Goal: Task Accomplishment & Management: Use online tool/utility

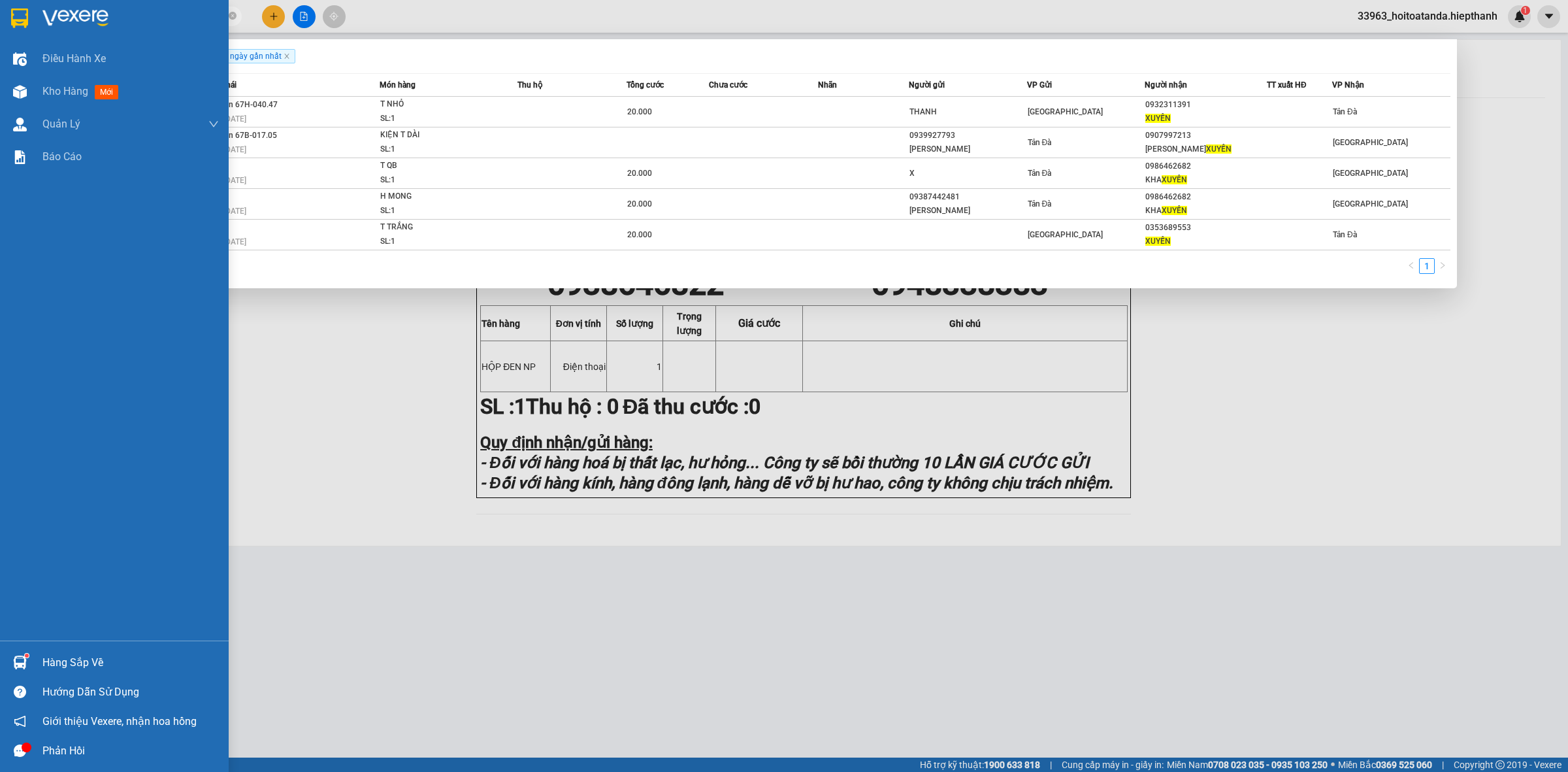
drag, startPoint x: 200, startPoint y: 17, endPoint x: 25, endPoint y: 34, distance: 175.8
click at [25, 34] on section "Kết quả tìm kiếm ( 5 ) Bộ lọc Gửi 3 ngày gần nhất Mã ĐH Trạng thái Món hàng Thu…" at bounding box center [784, 386] width 1568 height 772
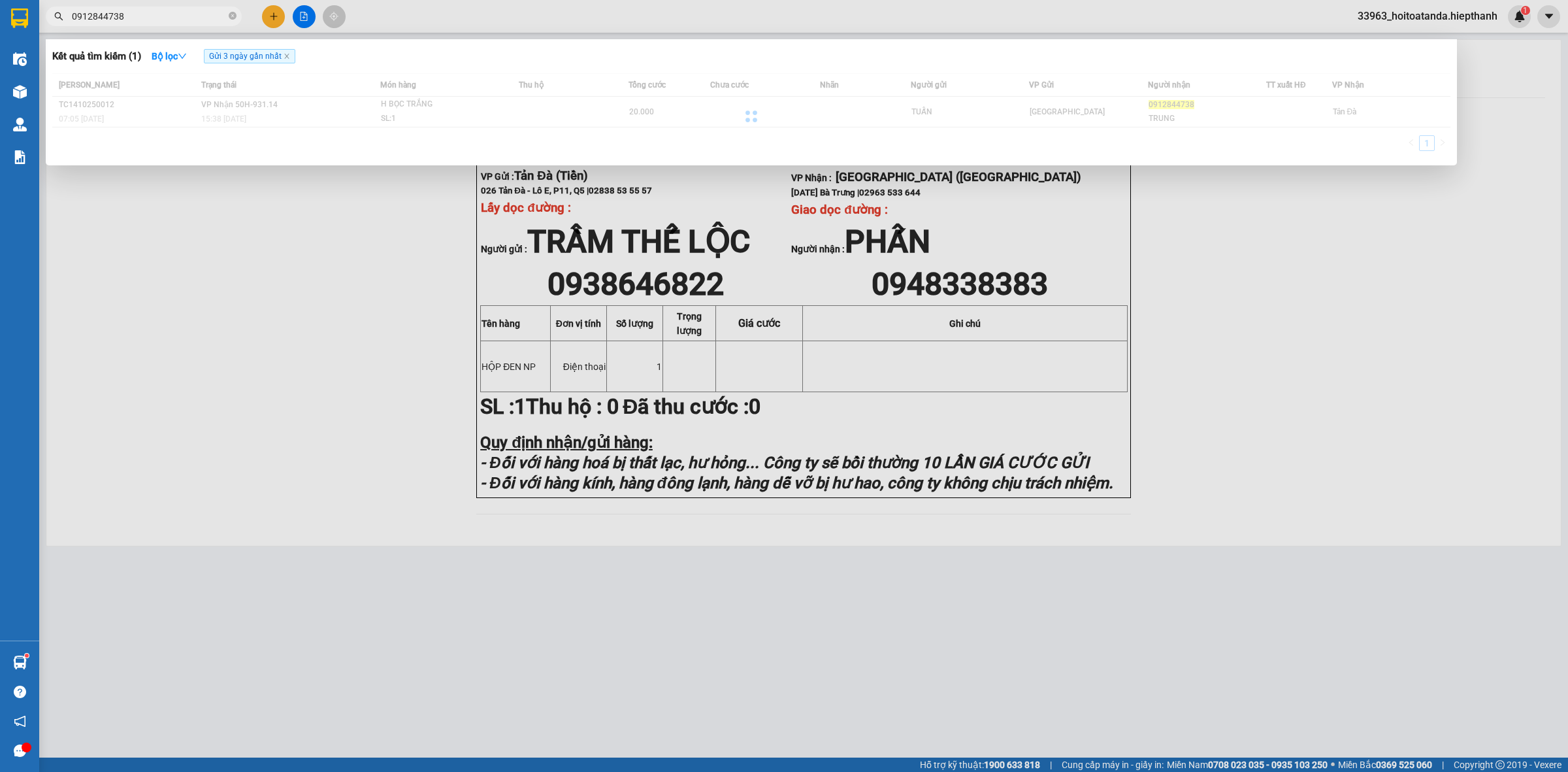
type input "0912844738"
click at [671, 116] on div at bounding box center [751, 116] width 1398 height 85
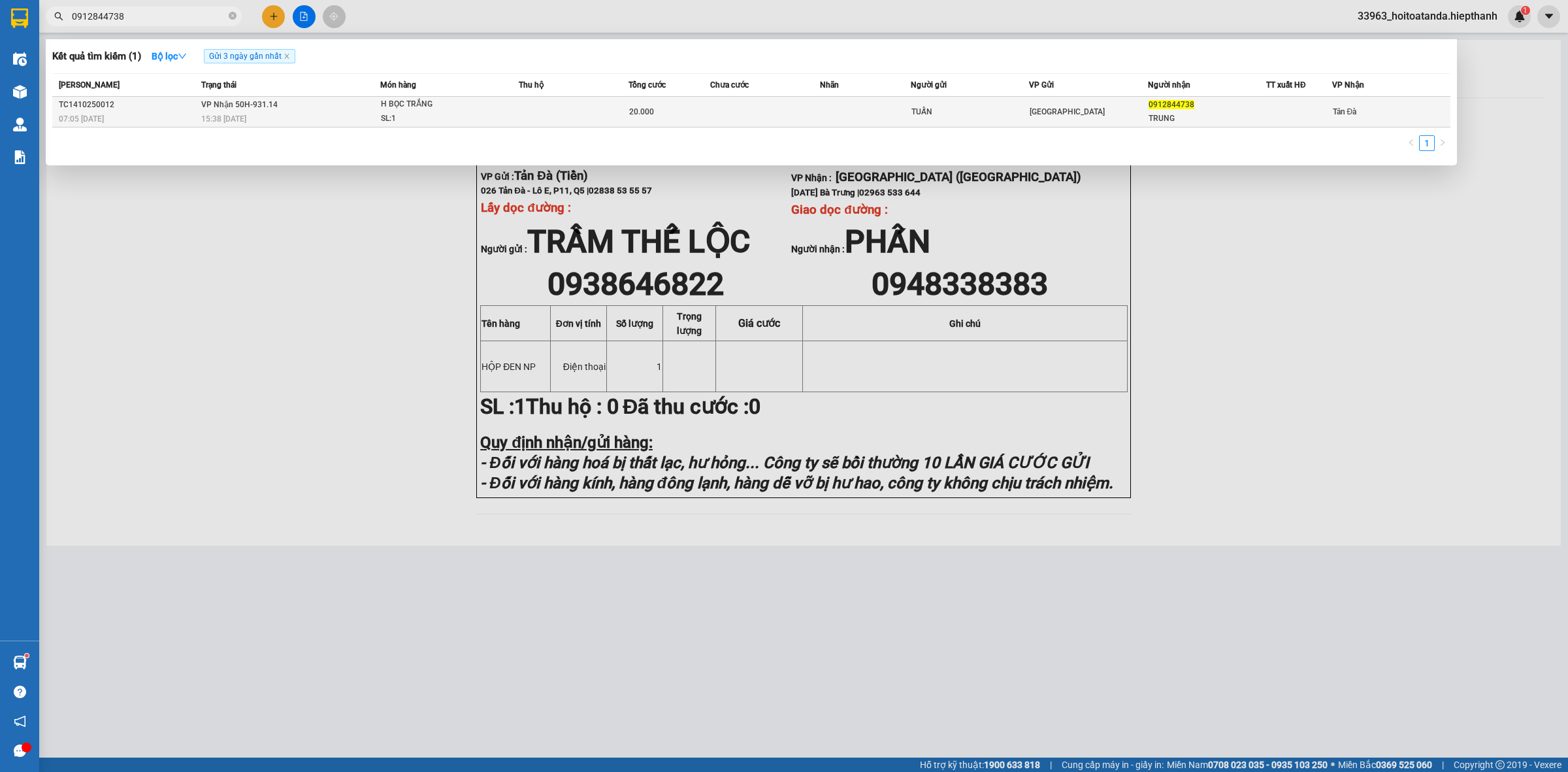
click at [688, 113] on div "20.000" at bounding box center [670, 112] width 81 height 15
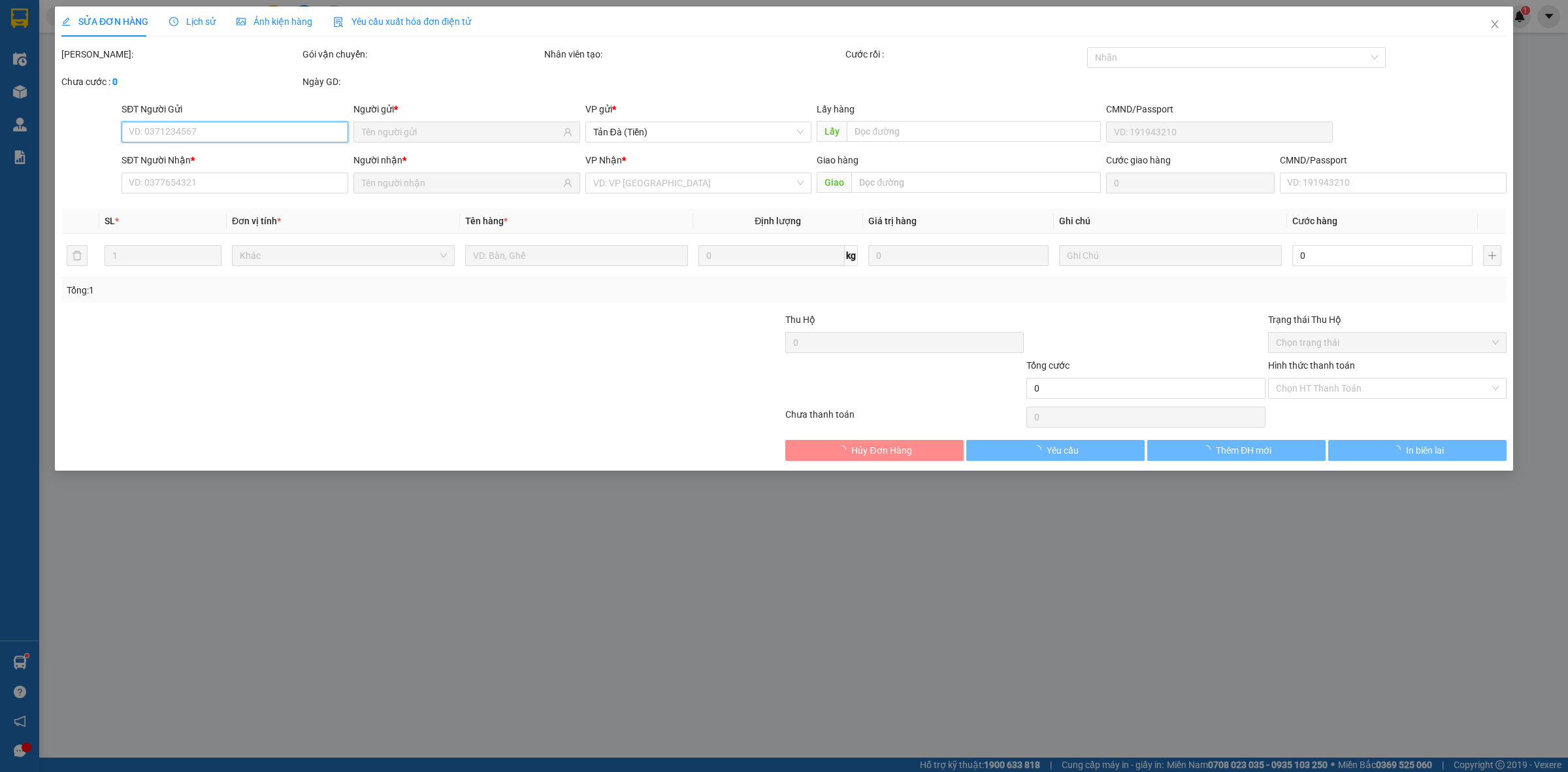
type input "TUẤN"
type input "0912844738"
type input "TRUNG"
type input "20.000"
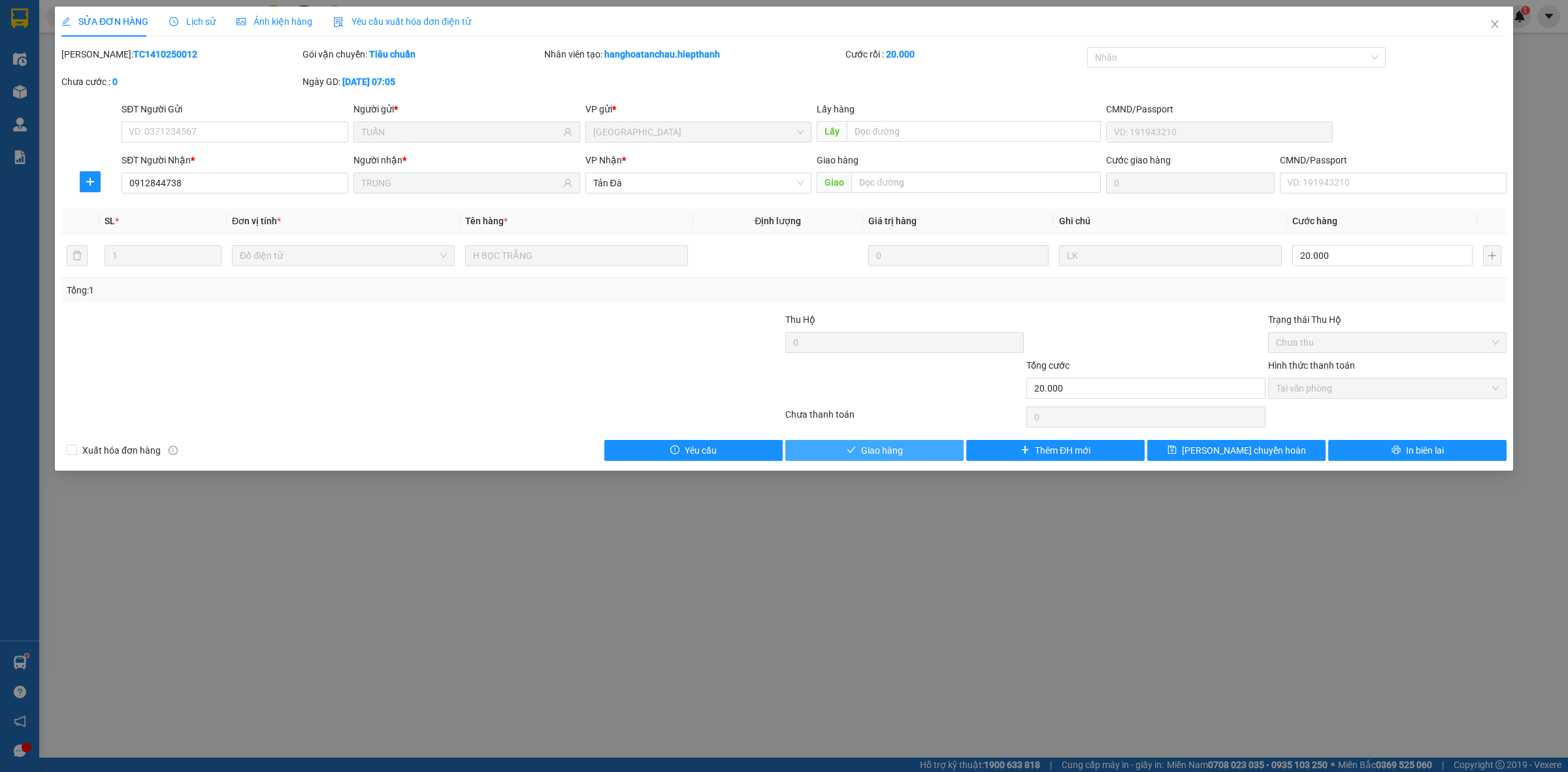
click at [836, 448] on span "Giao hàng" at bounding box center [881, 450] width 42 height 15
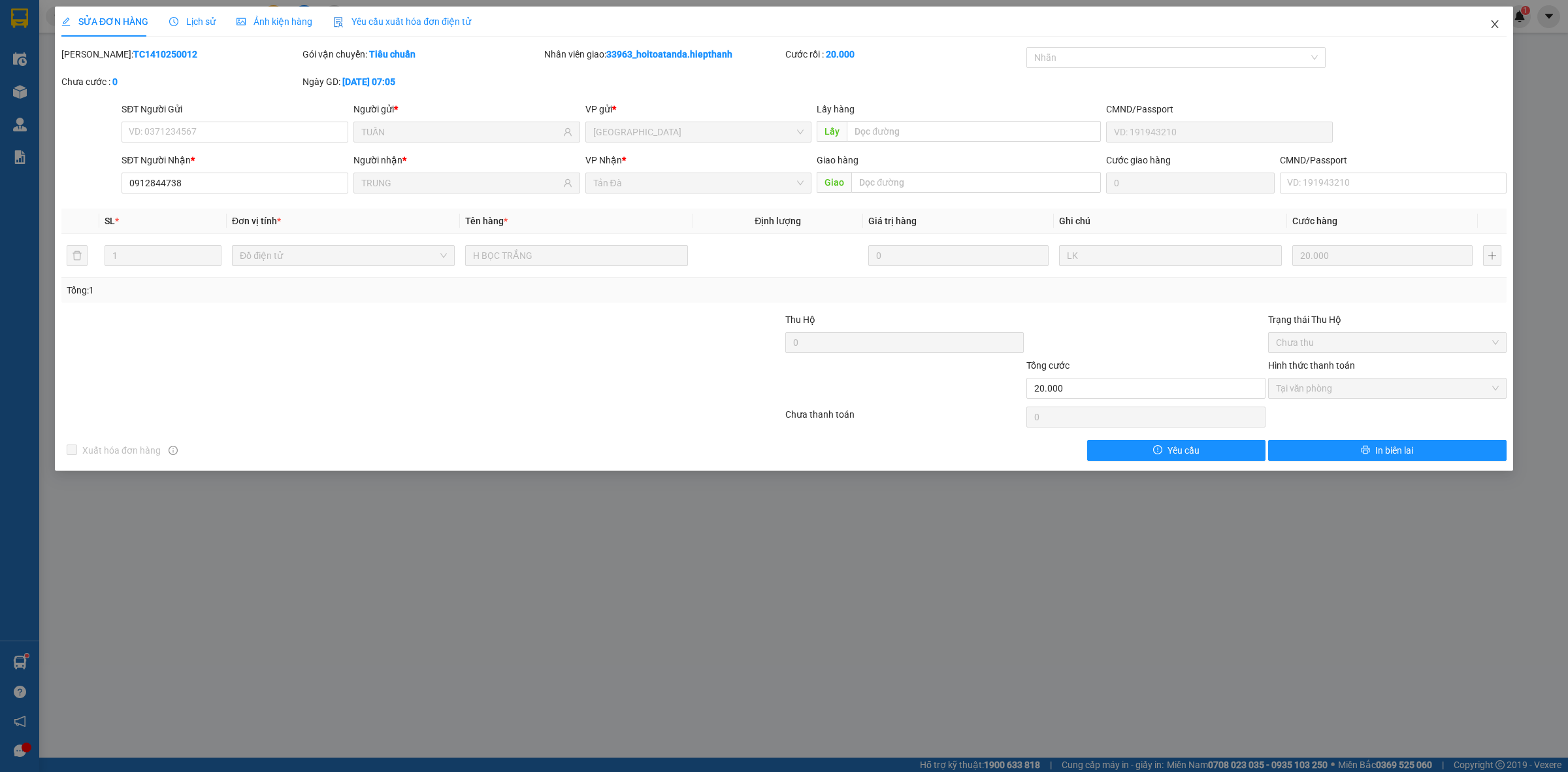
click at [836, 20] on icon "close" at bounding box center [1495, 24] width 10 height 10
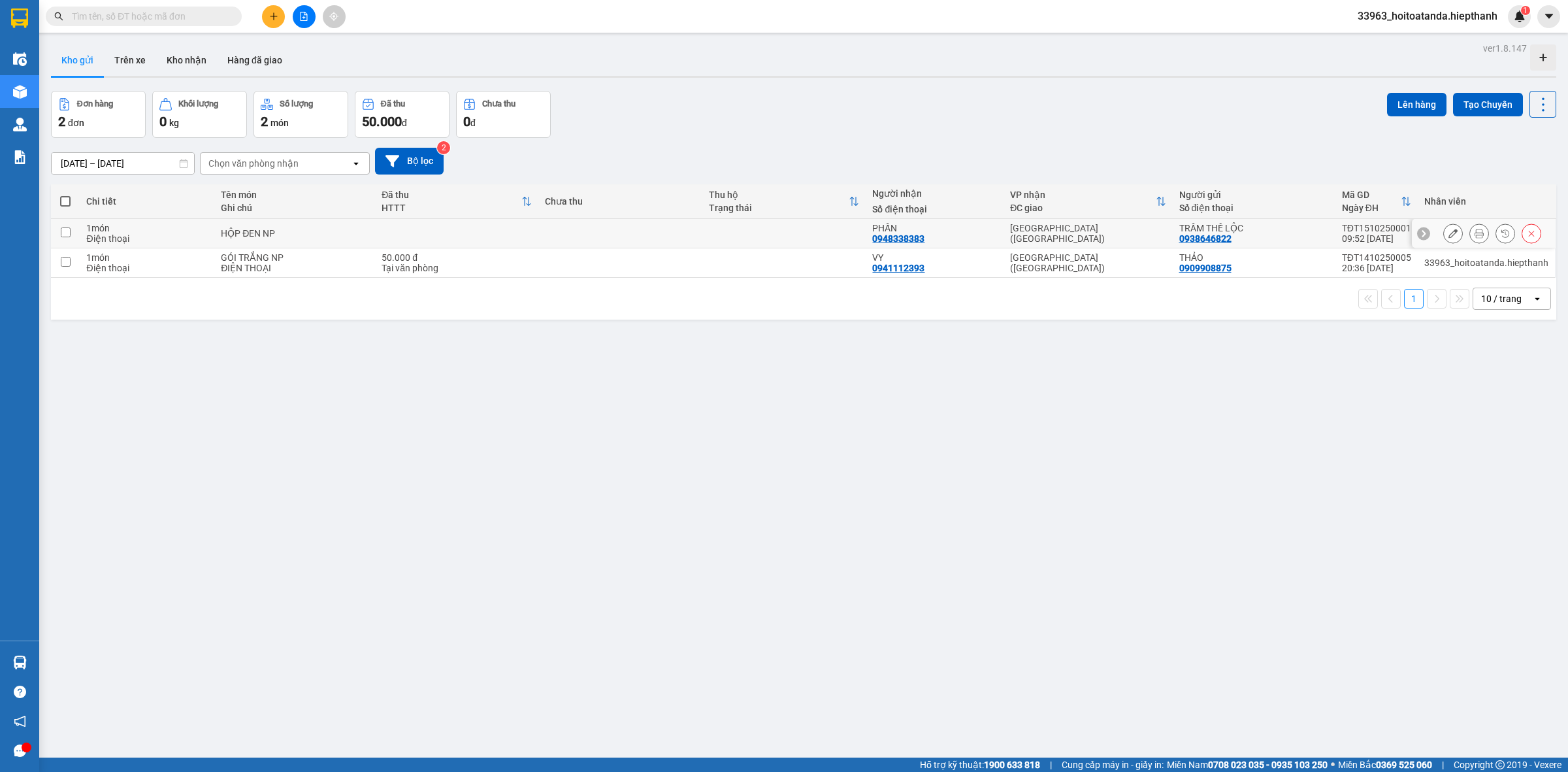
click at [1103, 239] on td "[GEOGRAPHIC_DATA] ([GEOGRAPHIC_DATA])" at bounding box center [1088, 234] width 169 height 29
checkbox input "true"
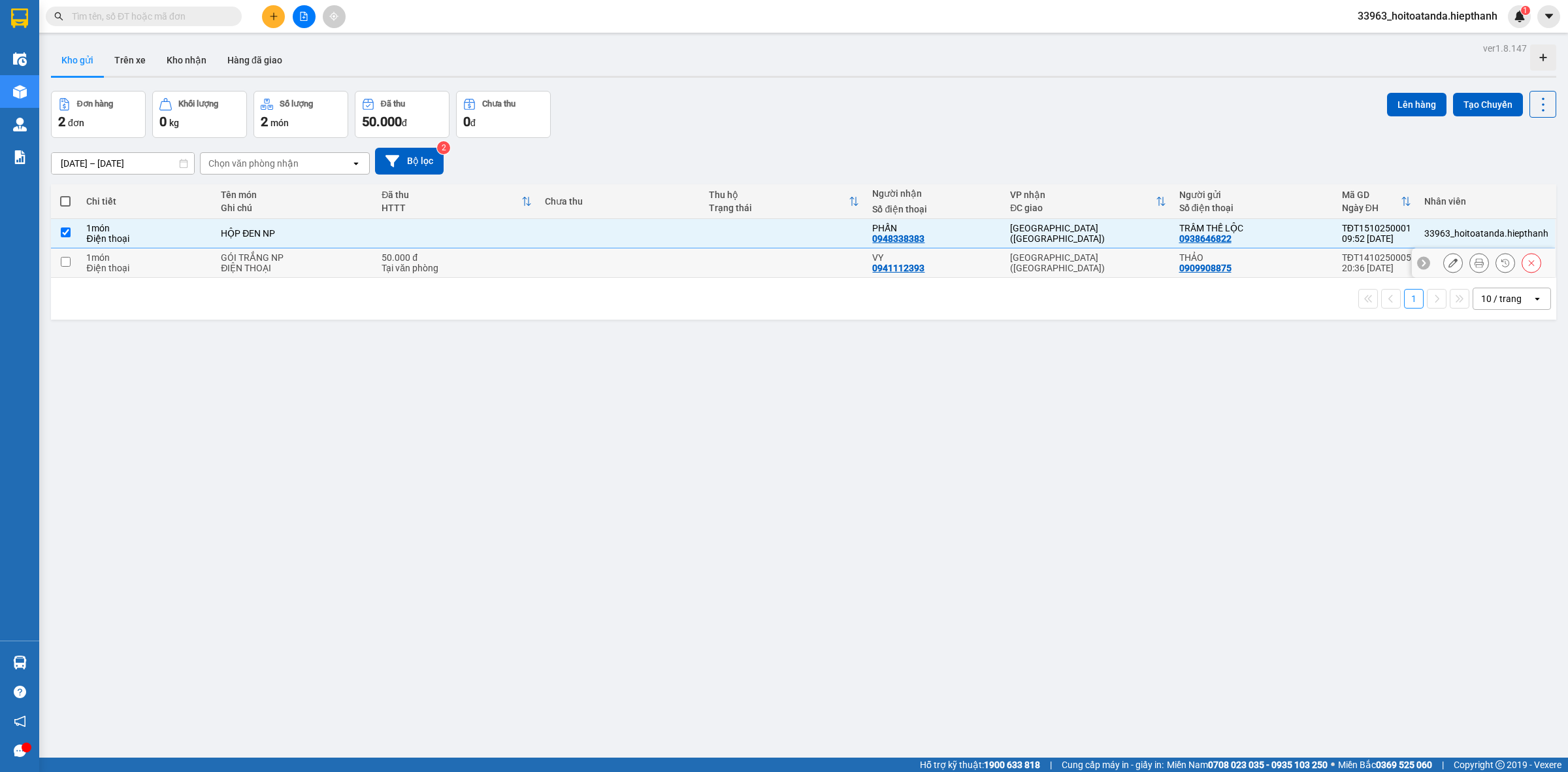
click at [1106, 263] on div "[GEOGRAPHIC_DATA] ([GEOGRAPHIC_DATA])" at bounding box center [1088, 263] width 155 height 21
checkbox input "true"
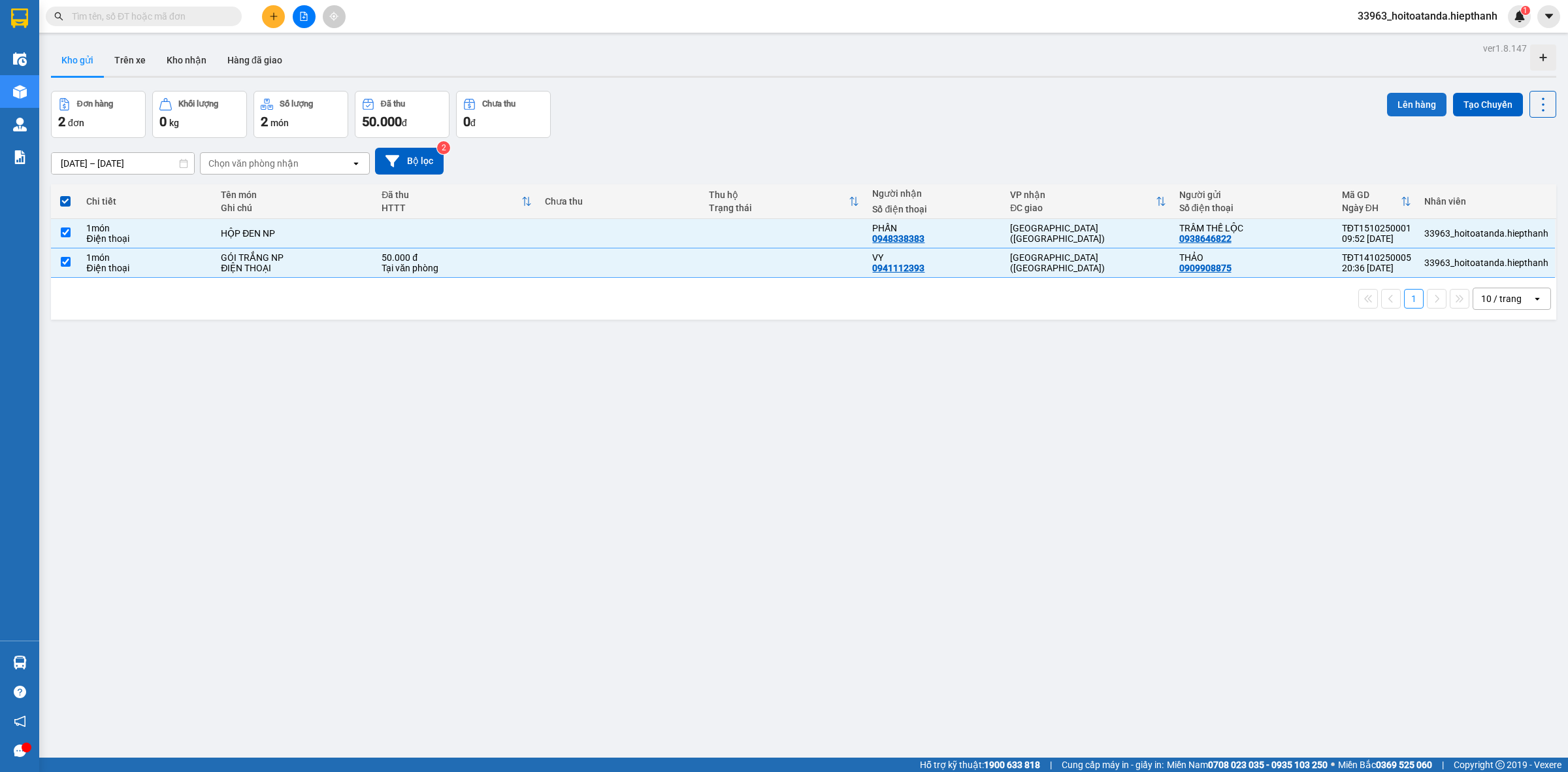
click at [1403, 102] on button "Lên hàng" at bounding box center [1417, 105] width 60 height 24
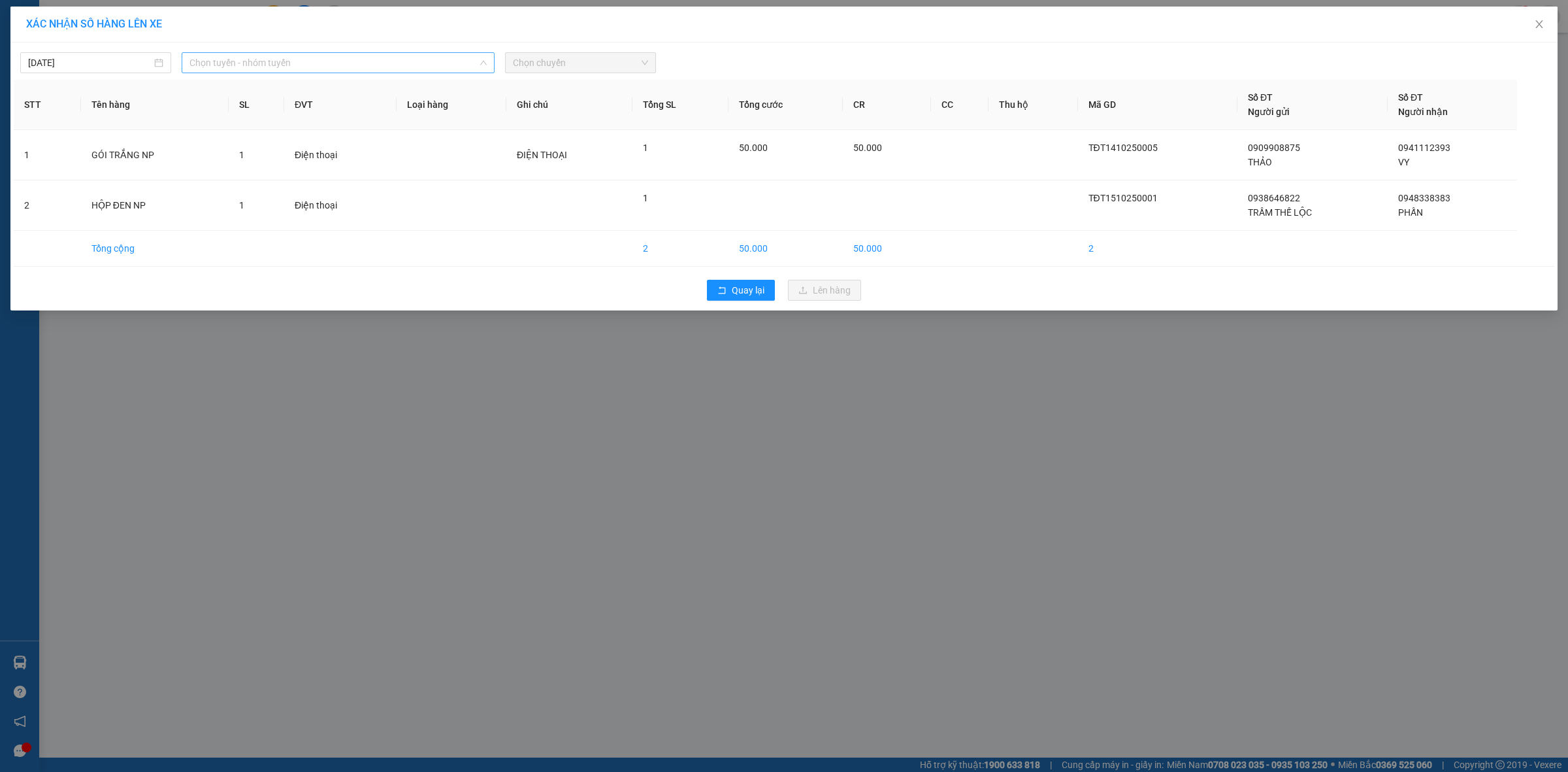
click at [361, 57] on span "Chọn tuyến - nhóm tuyến" at bounding box center [338, 62] width 297 height 20
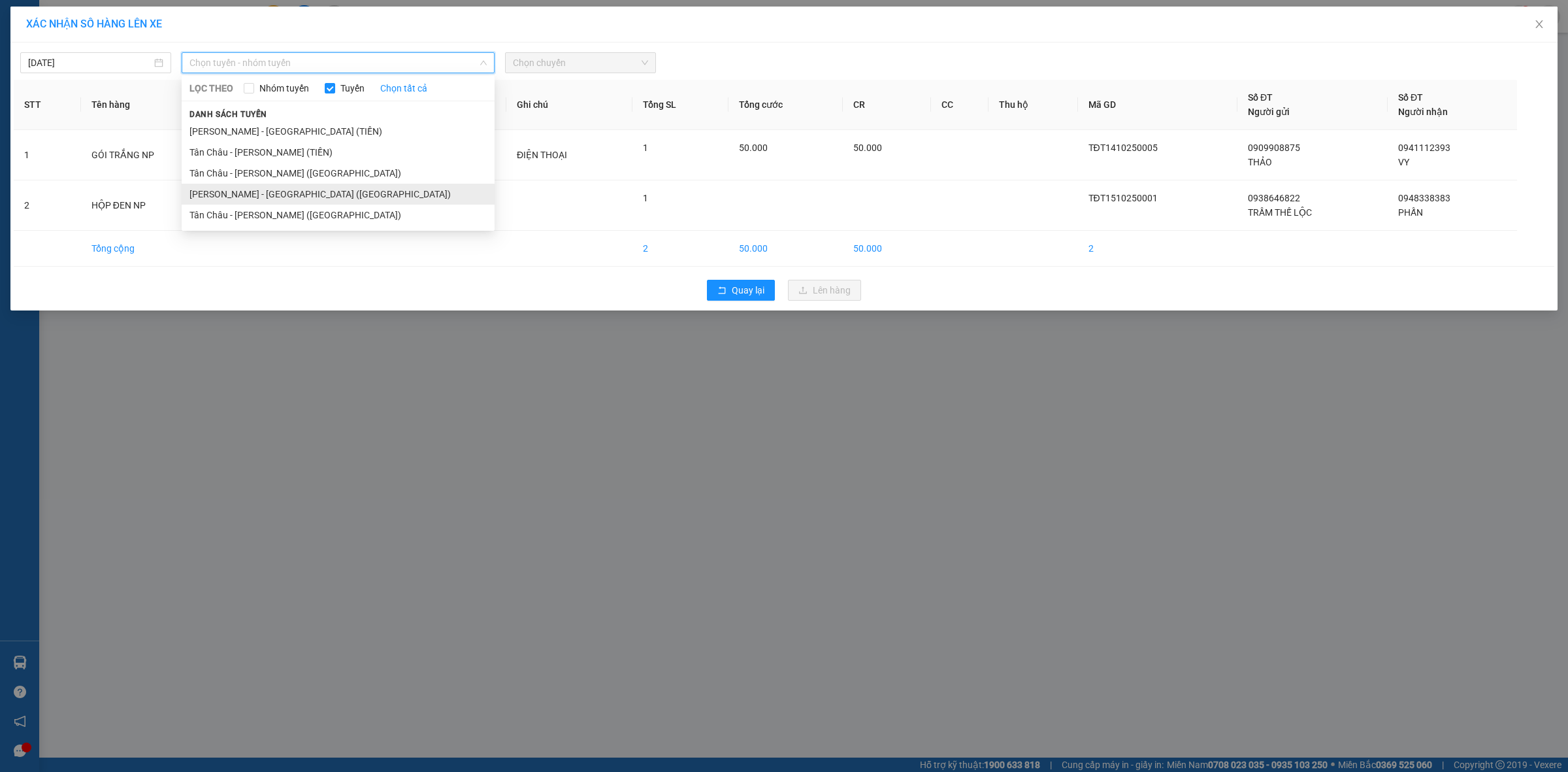
click at [276, 200] on li "Hồ Chí Minh - Tân Châu (Giường)" at bounding box center [338, 194] width 313 height 21
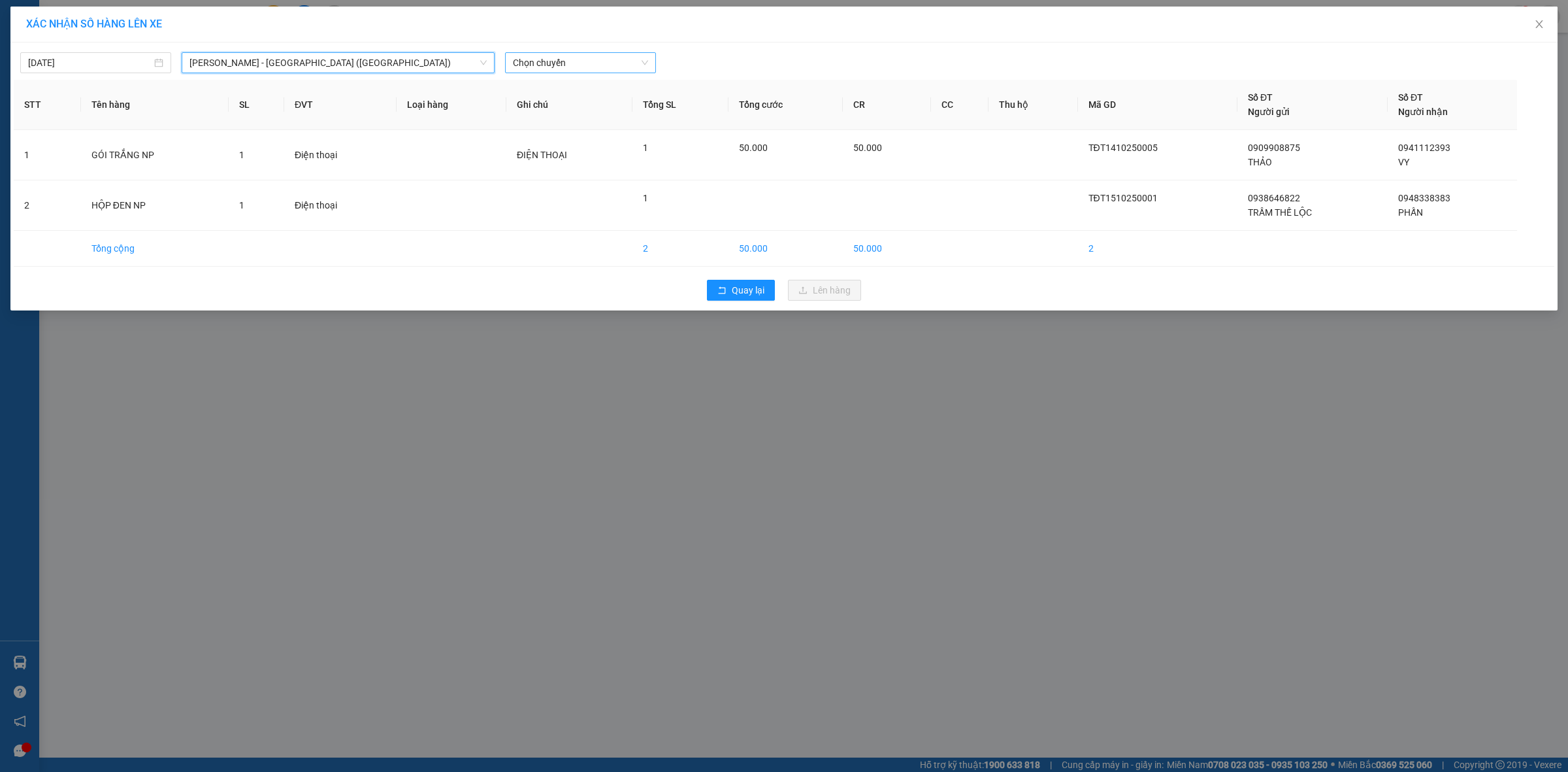
click at [599, 57] on span "Chọn chuyến" at bounding box center [580, 62] width 136 height 20
click at [330, 57] on span "Hồ Chí Minh - Tân Châu (Giường)" at bounding box center [338, 62] width 297 height 20
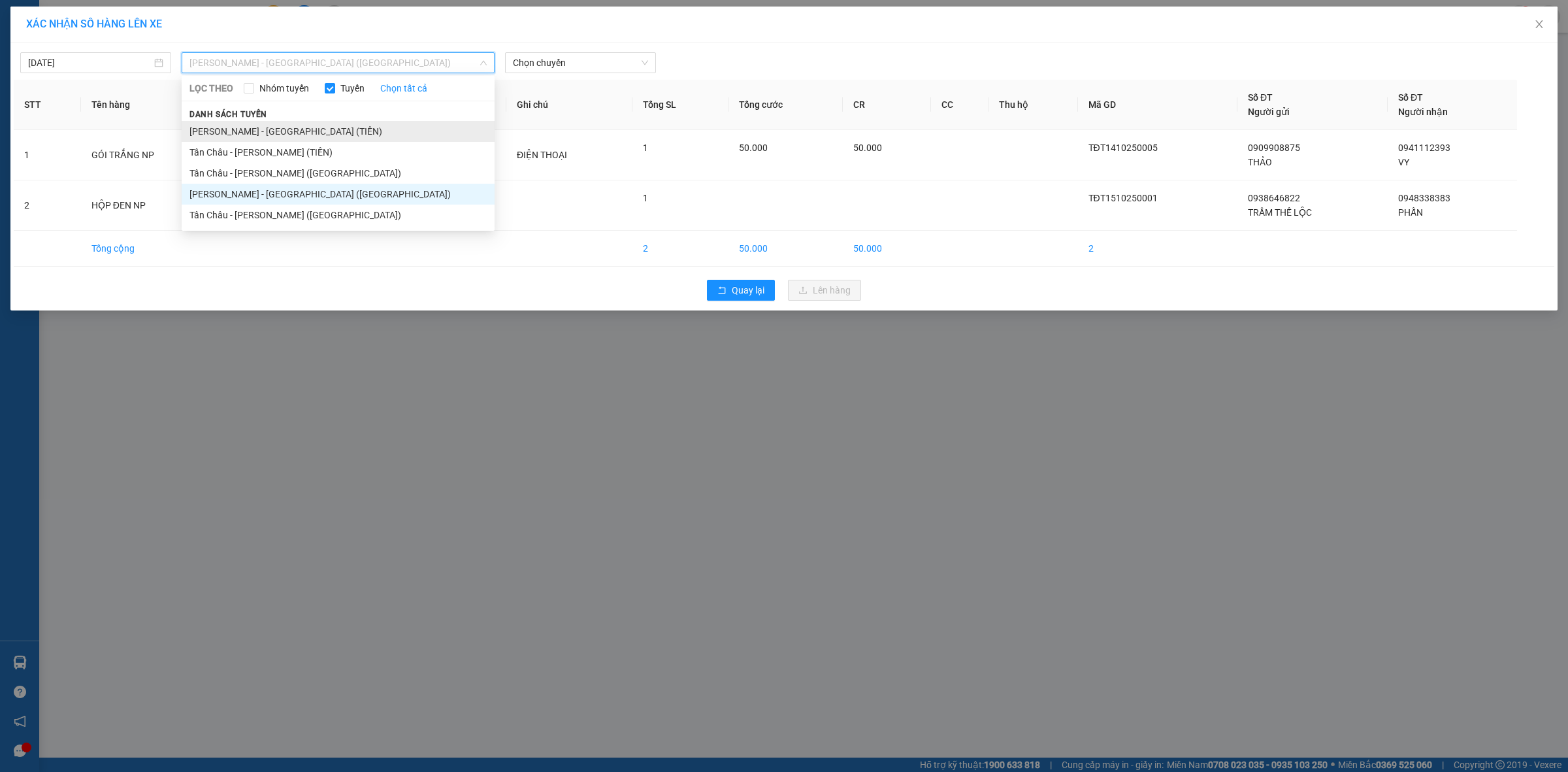
click at [303, 123] on li "Hồ Chí Minh - Tân Châu (TIỀN)" at bounding box center [338, 131] width 313 height 21
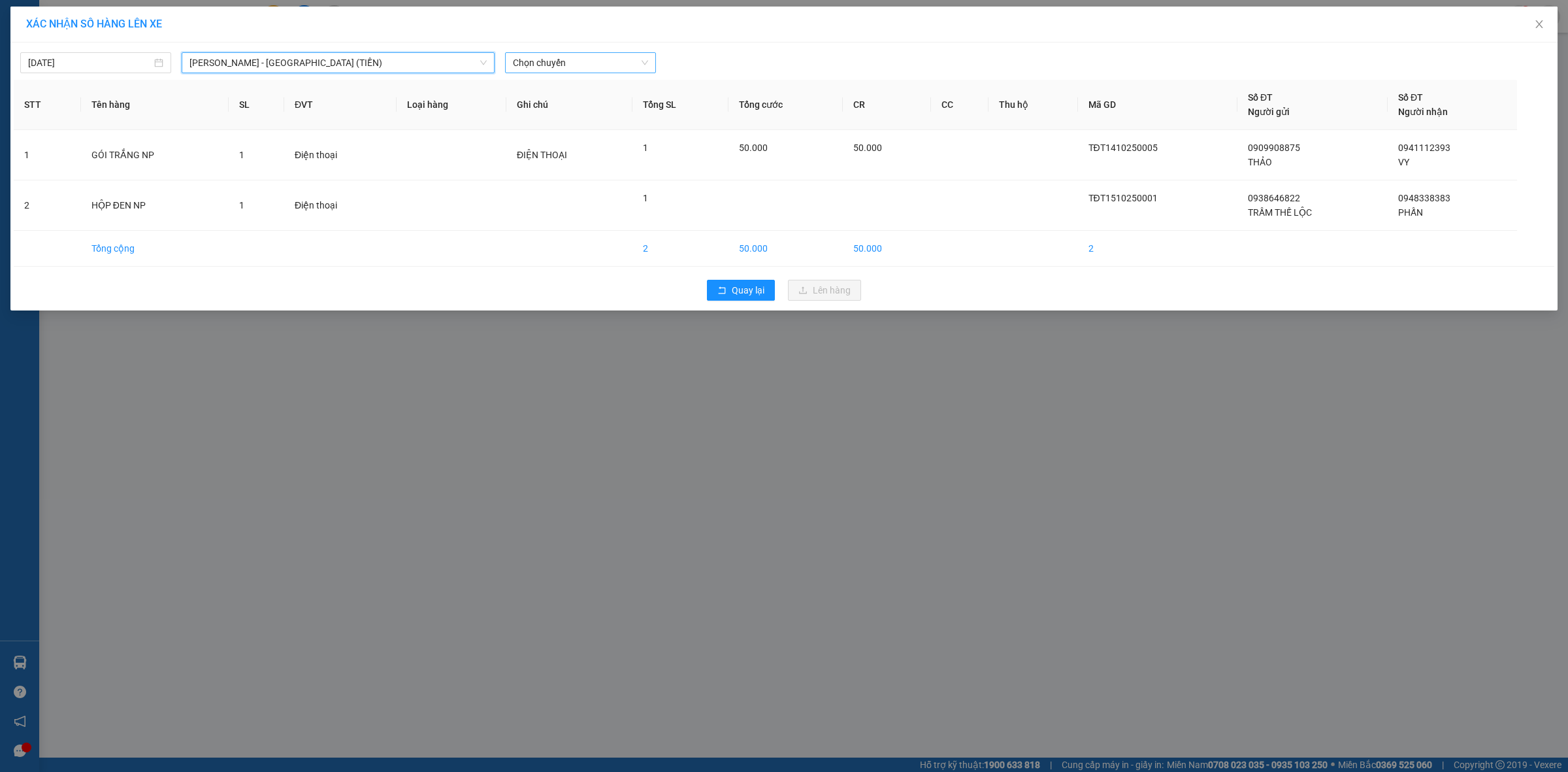
click at [577, 59] on span "Chọn chuyến" at bounding box center [580, 62] width 136 height 20
click at [548, 131] on div "11:00" at bounding box center [563, 131] width 102 height 15
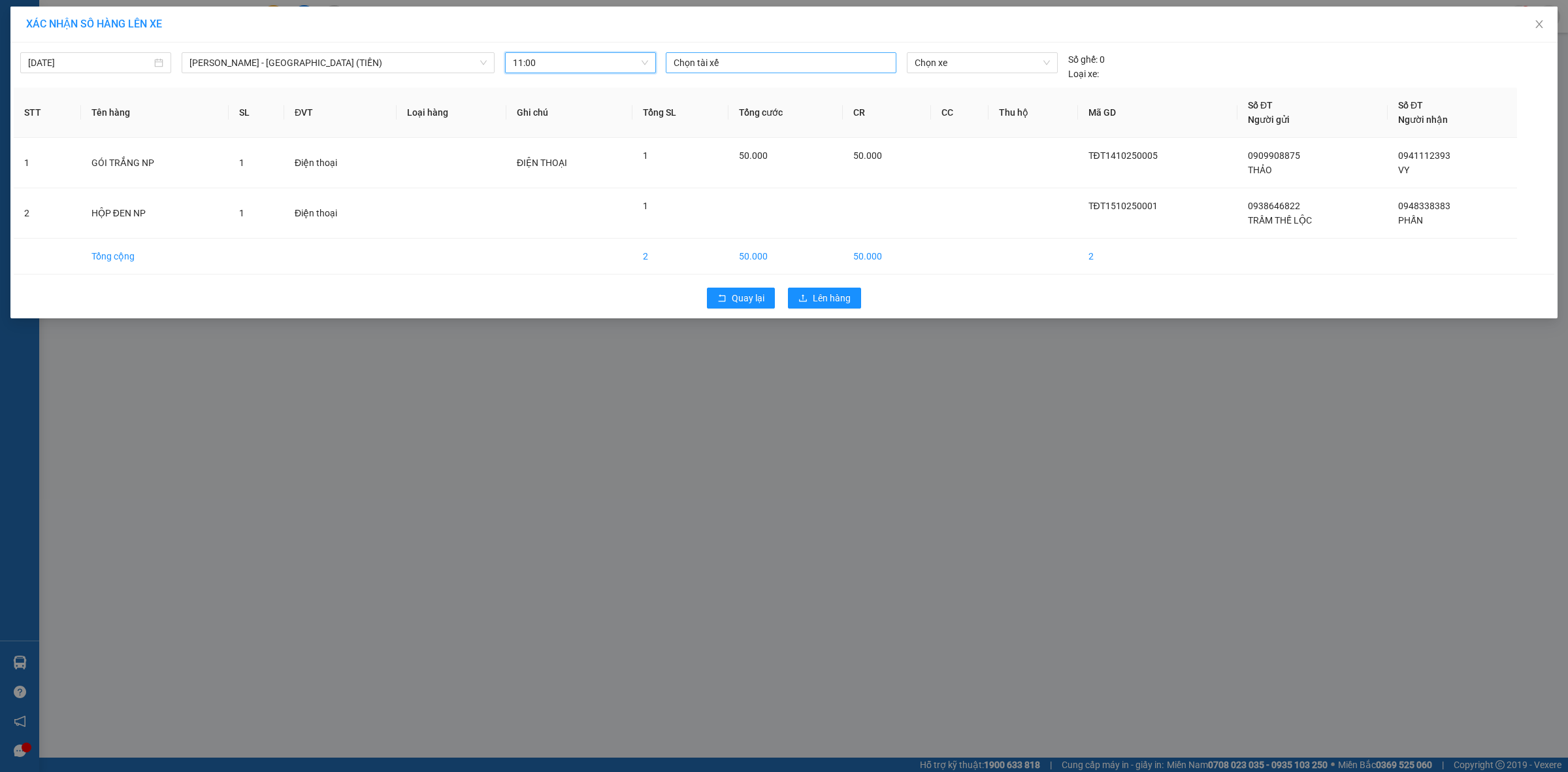
click at [746, 57] on div at bounding box center [781, 62] width 224 height 15
click at [718, 194] on div "HẢI" at bounding box center [764, 194] width 180 height 15
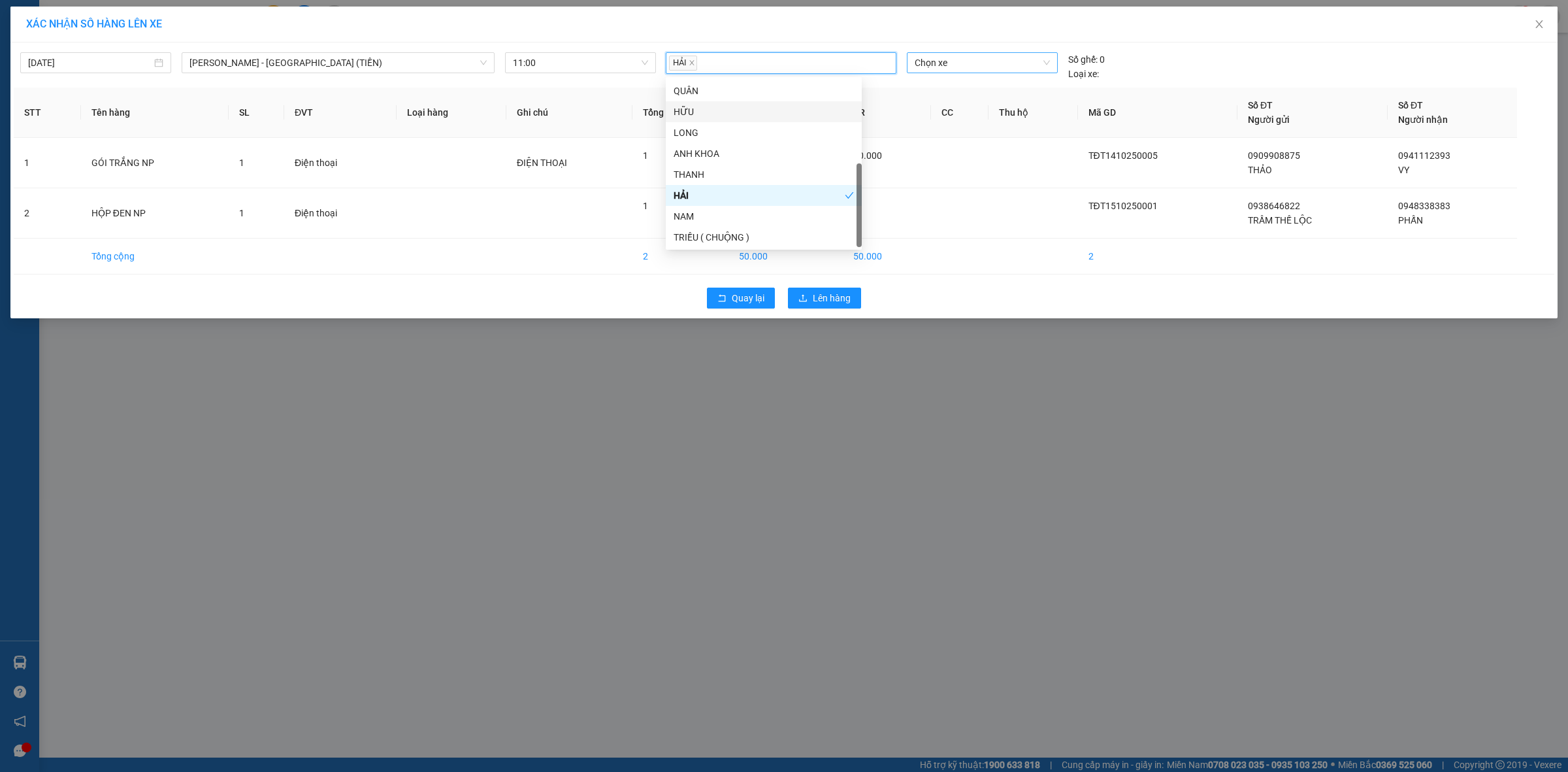
click at [992, 62] on span "Chọn xe" at bounding box center [982, 62] width 135 height 20
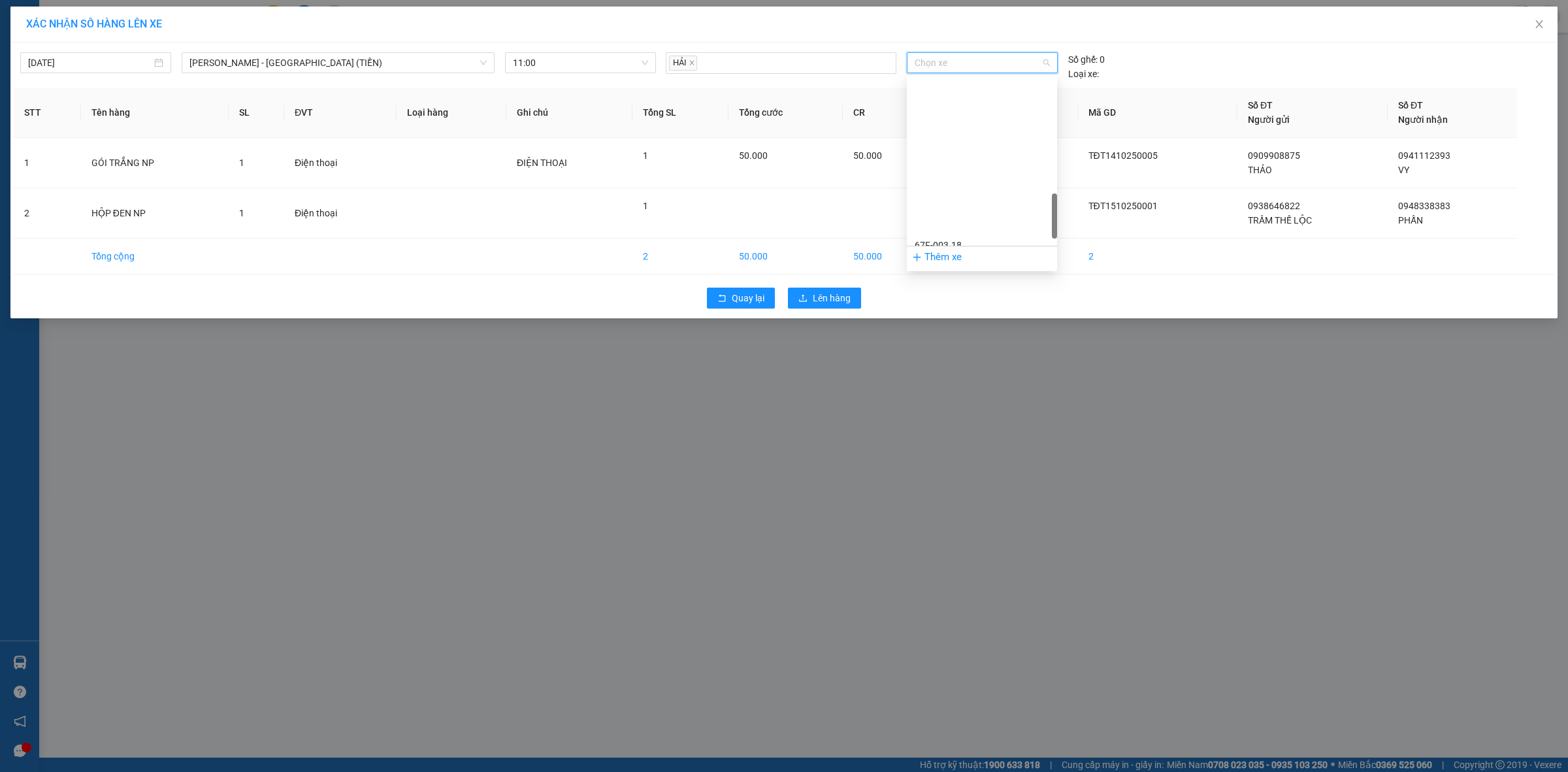
scroll to position [606, 0]
click at [966, 230] on div "50H-931.14" at bounding box center [982, 235] width 135 height 15
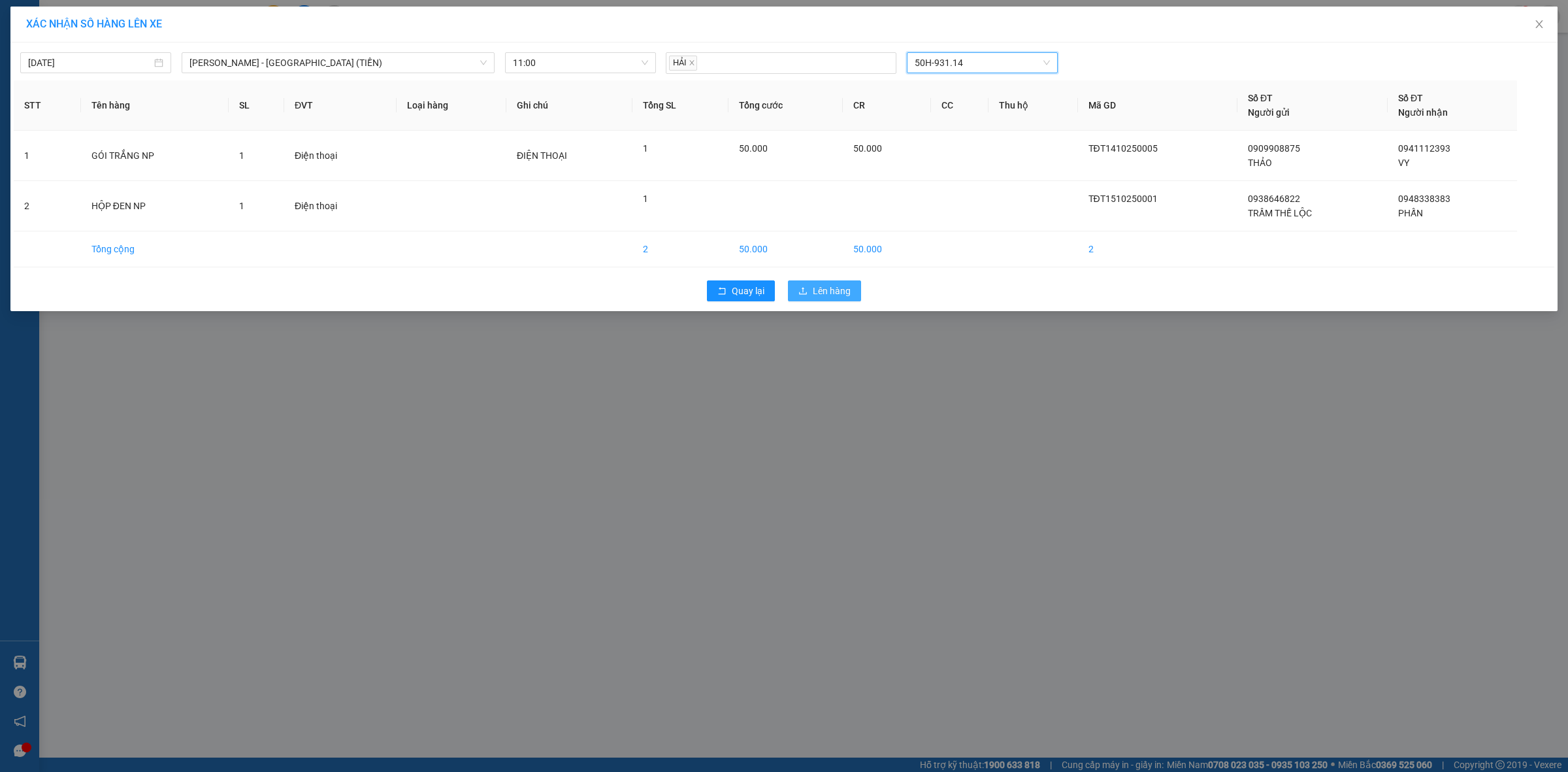
click at [830, 289] on span "Lên hàng" at bounding box center [832, 290] width 38 height 15
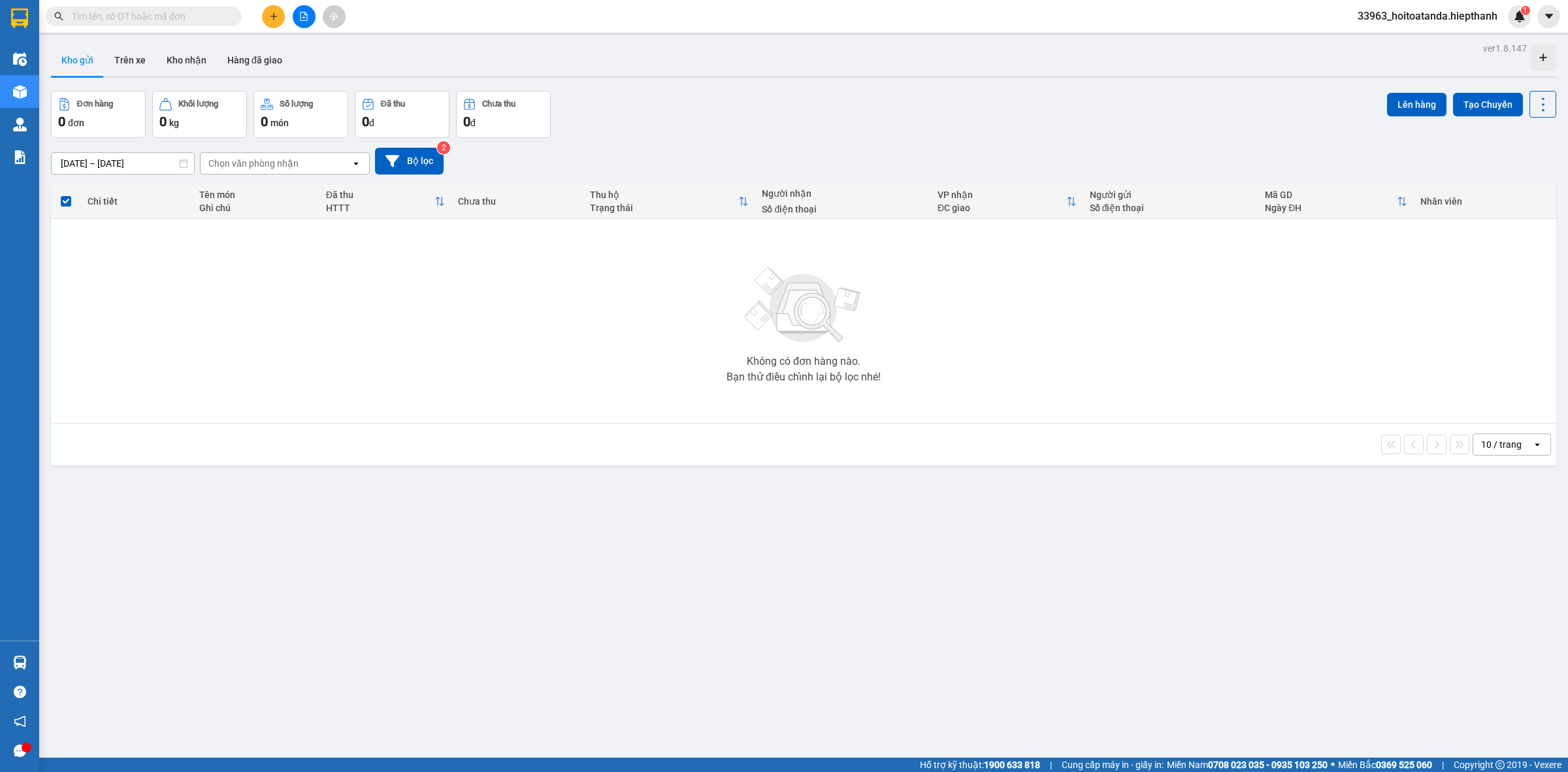
click at [304, 13] on icon "file-add" at bounding box center [304, 16] width 9 height 9
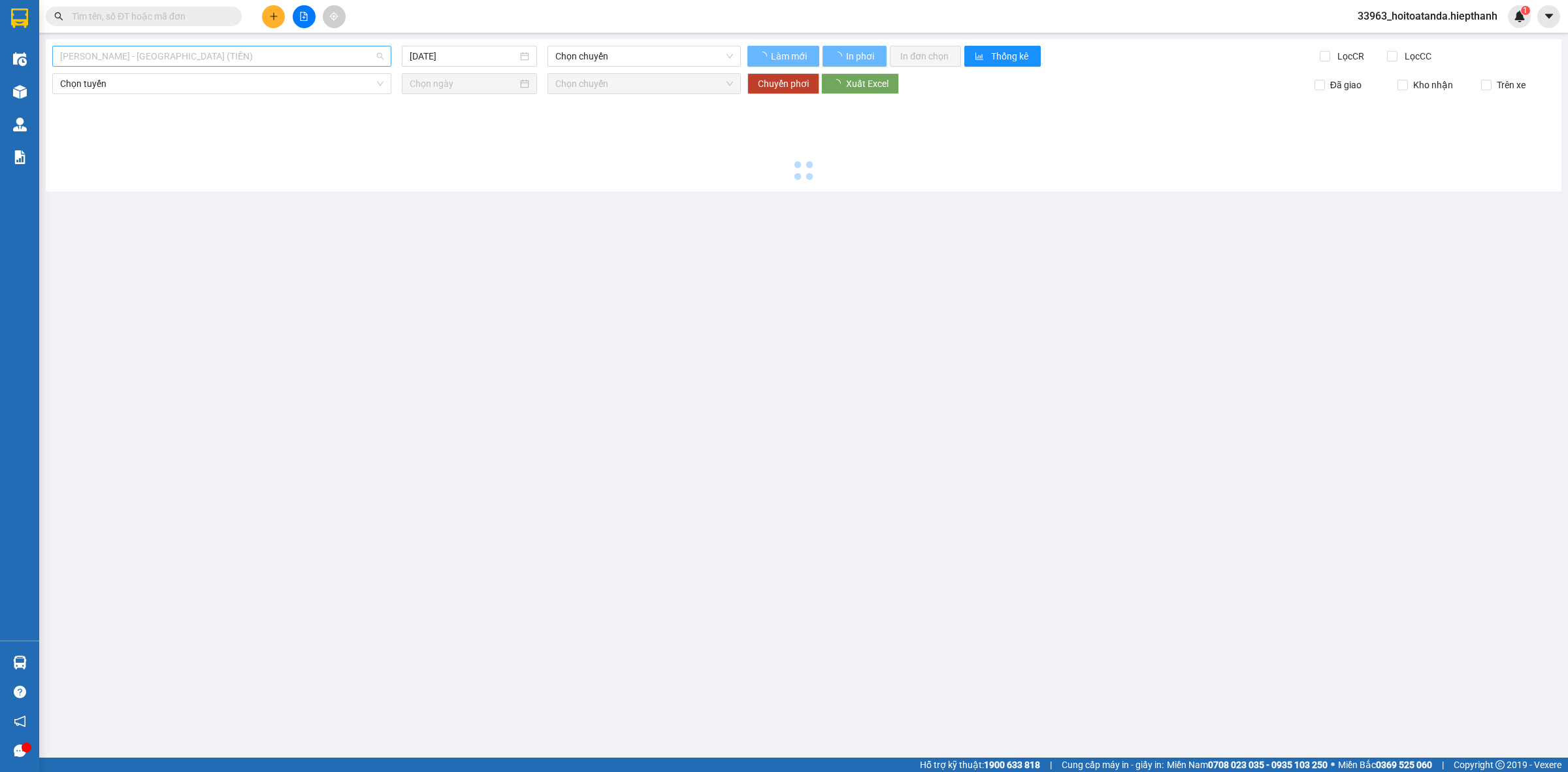
click at [128, 57] on span "Hồ Chí Minh - Tân Châu (TIỀN)" at bounding box center [221, 55] width 323 height 20
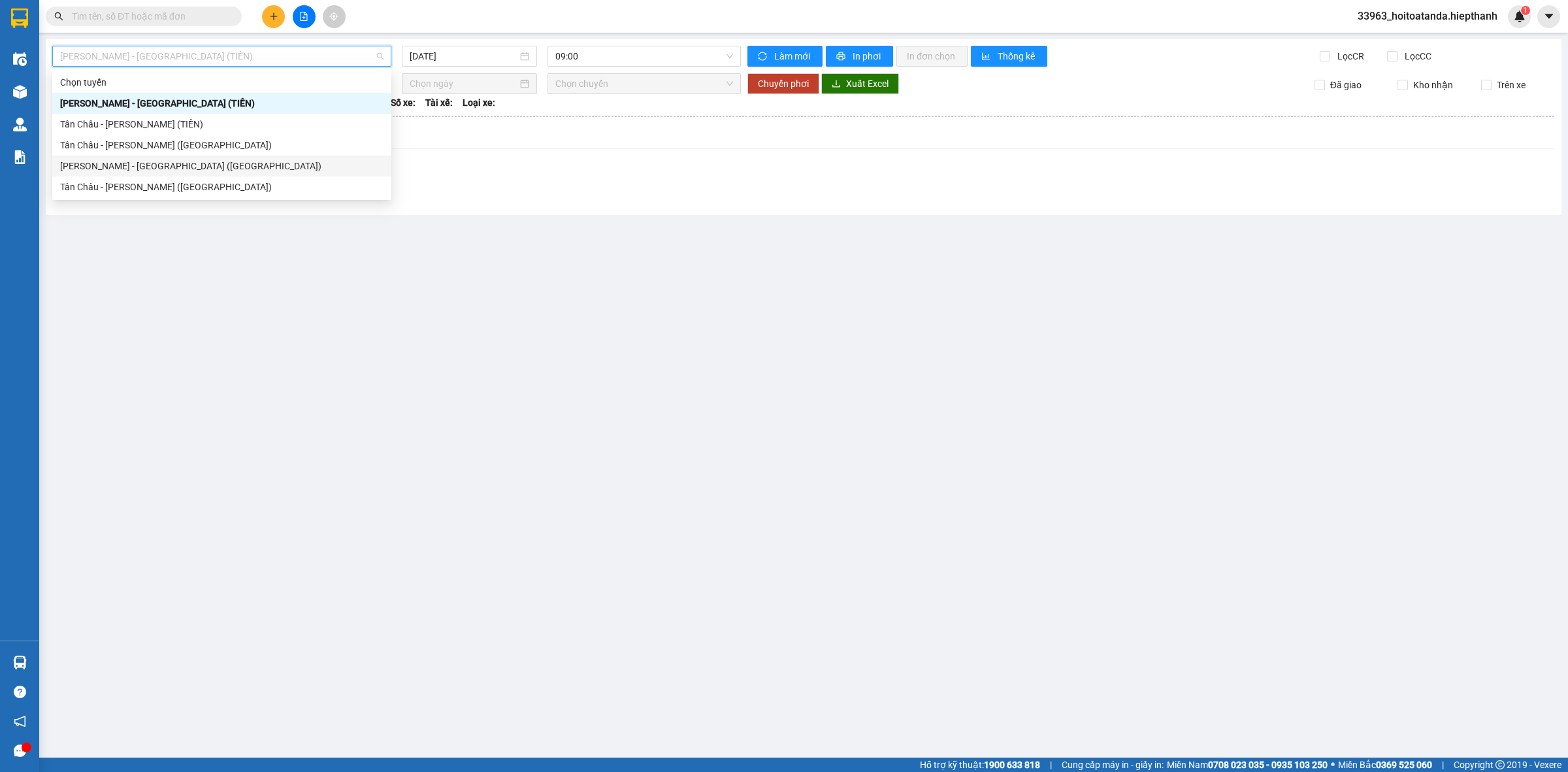
click at [137, 162] on div "Hồ Chí Minh - Tân Châu (Giường)" at bounding box center [221, 165] width 323 height 15
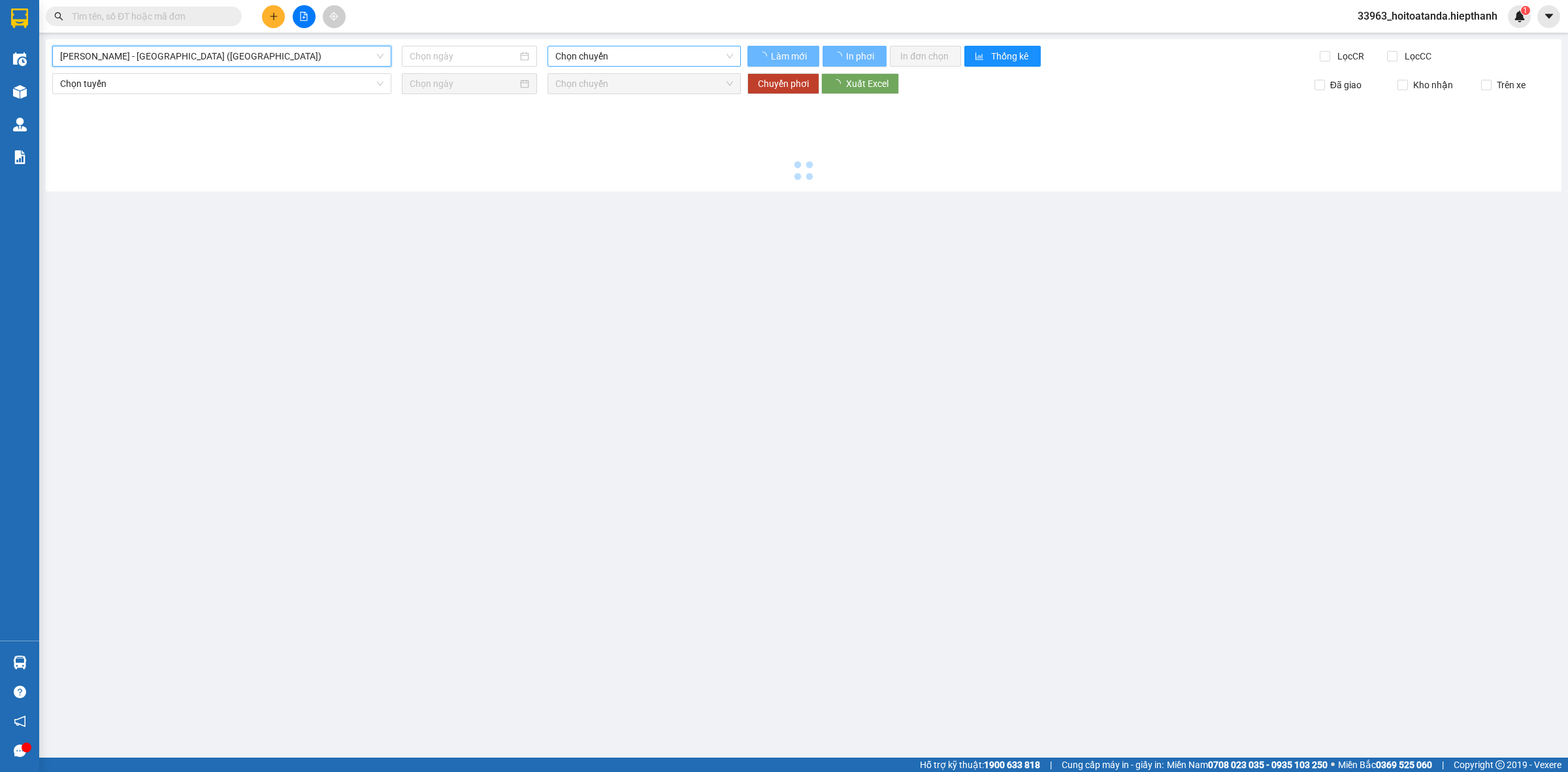
type input "15/10/2025"
click at [586, 57] on span "Chọn chuyến" at bounding box center [644, 55] width 177 height 20
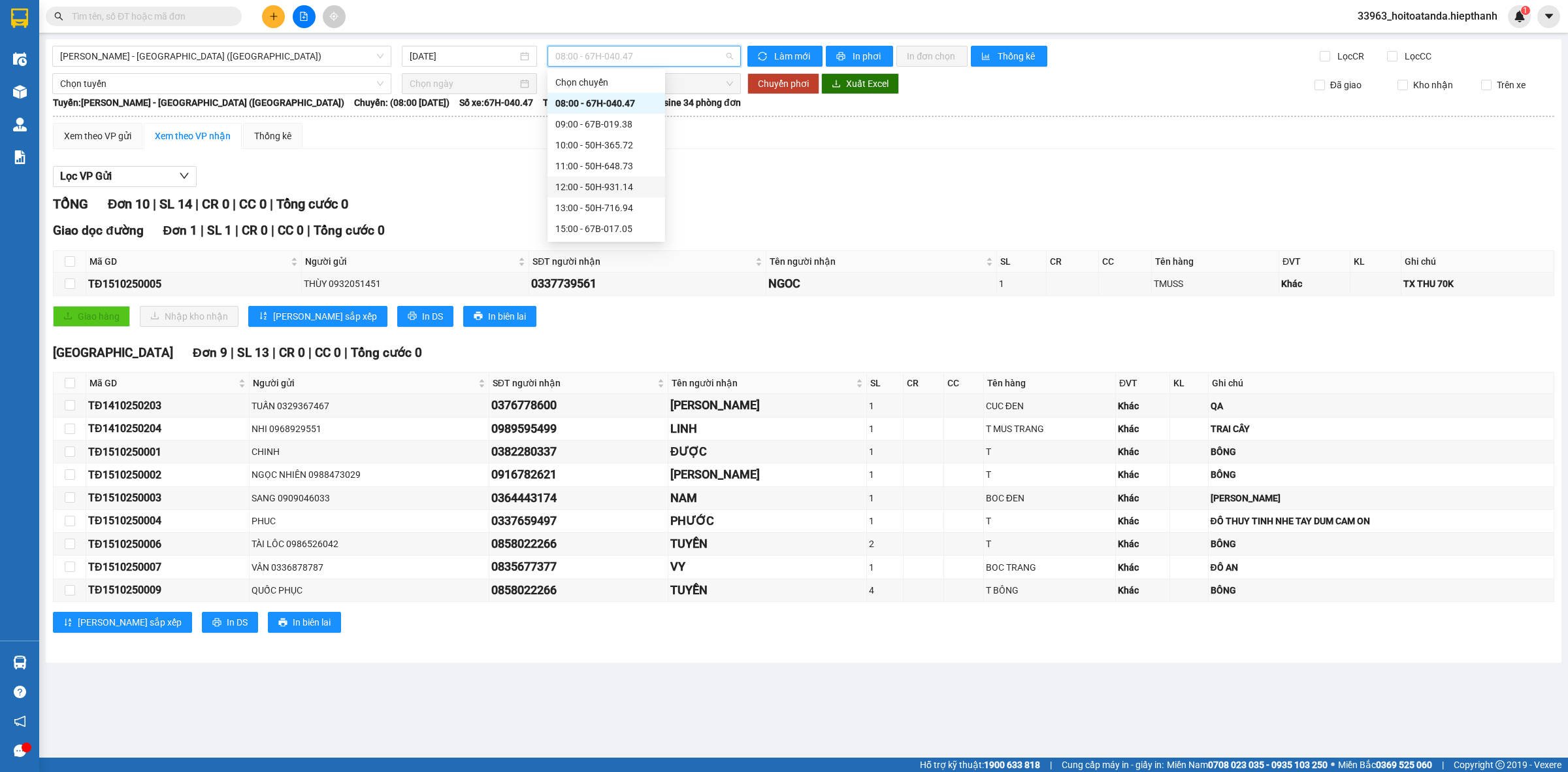
click at [579, 185] on div "12:00 - 50H-931.14" at bounding box center [606, 187] width 102 height 15
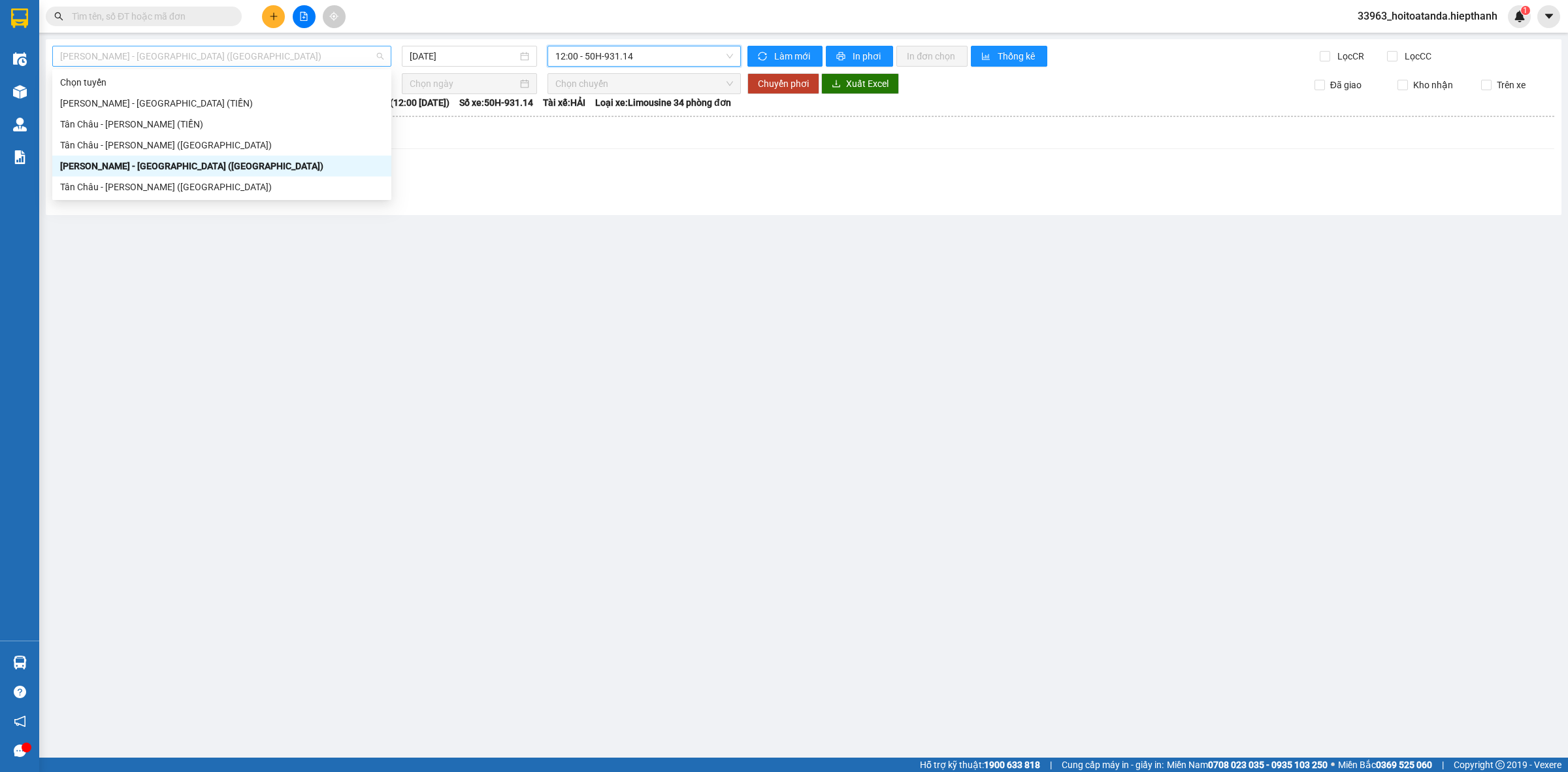
click at [181, 48] on span "Hồ Chí Minh - Tân Châu (Giường)" at bounding box center [221, 55] width 323 height 20
click at [175, 164] on div "Hồ Chí Minh - Tân Châu (Giường)" at bounding box center [221, 165] width 323 height 15
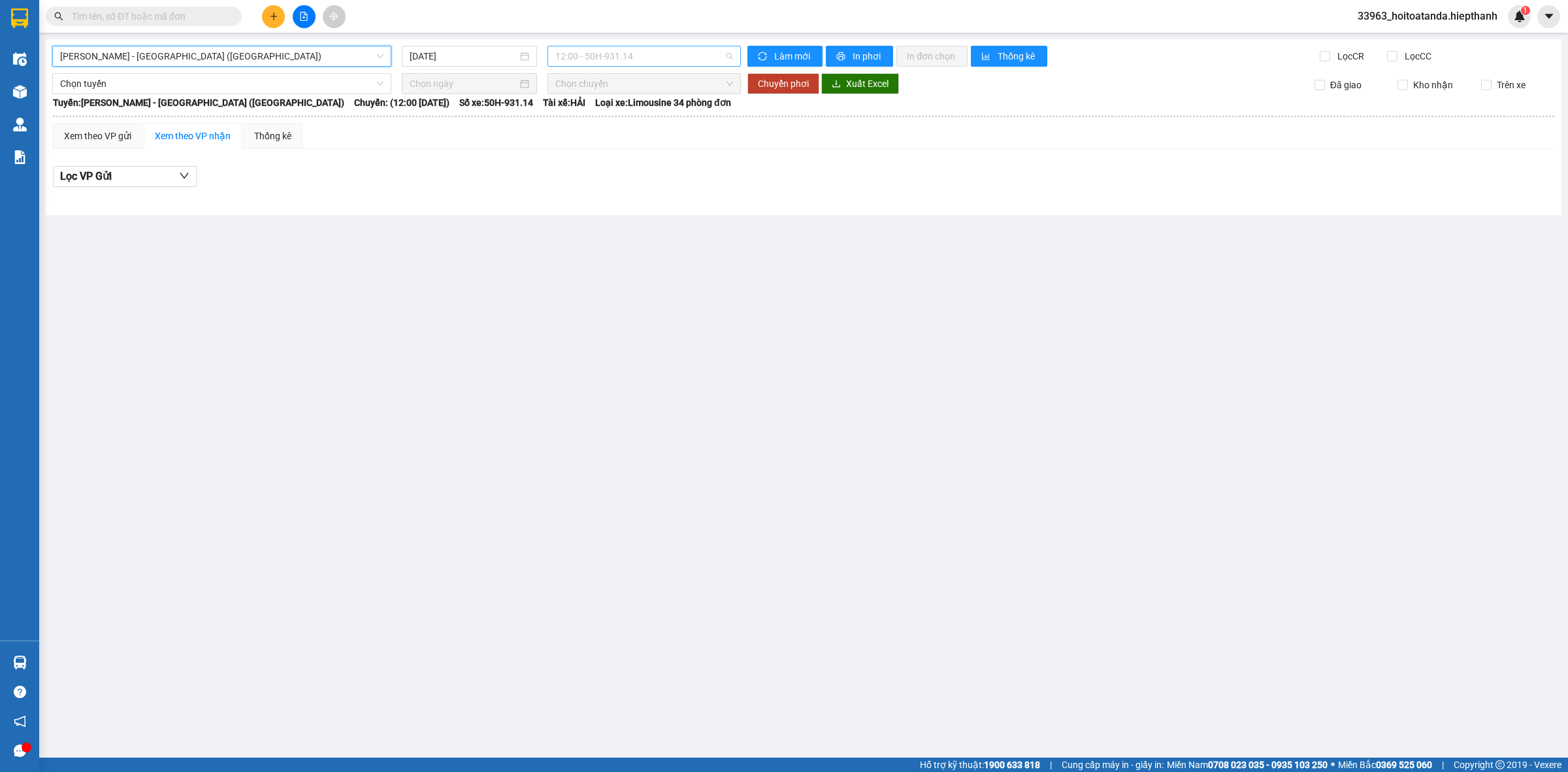
click at [604, 48] on span "12:00 - 50H-931.14" at bounding box center [644, 55] width 177 height 20
click at [595, 161] on div "11:00 - 50H-648.73" at bounding box center [606, 165] width 102 height 15
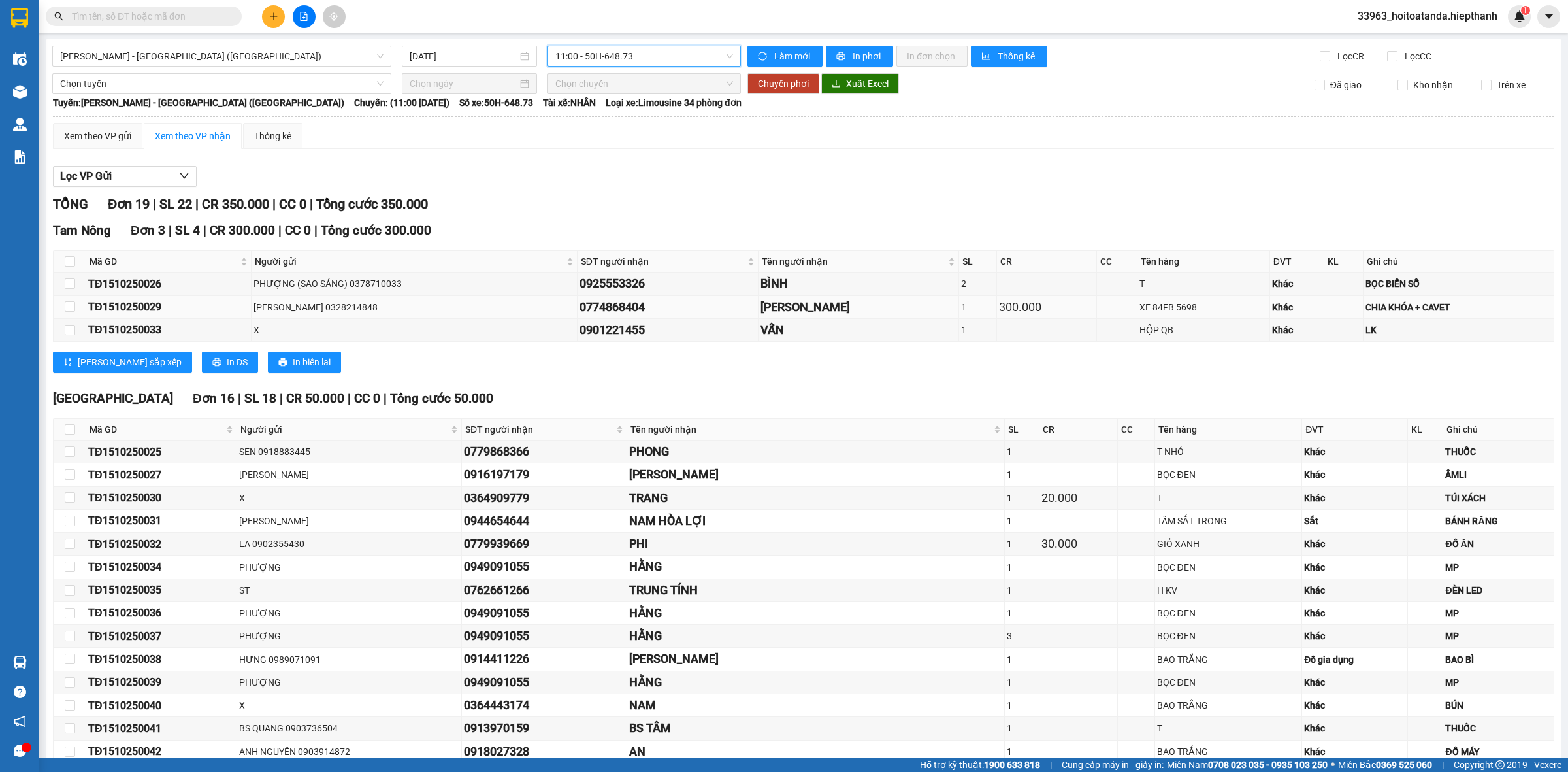
click at [789, 295] on td "BÌNH" at bounding box center [858, 283] width 200 height 23
click at [792, 312] on div "HOÀNG DUNG" at bounding box center [859, 306] width 196 height 18
drag, startPoint x: 757, startPoint y: 311, endPoint x: 883, endPoint y: 292, distance: 127.4
click at [880, 288] on tbody "TĐ1510250026 PHƯỢNG (SAO SÁNG) 0378710033 0925553326 BÌNH 2 T Khác BỌC BIỂN SỐ …" at bounding box center [804, 306] width 1501 height 69
click at [818, 305] on div "HOÀNG DUNG" at bounding box center [859, 306] width 196 height 18
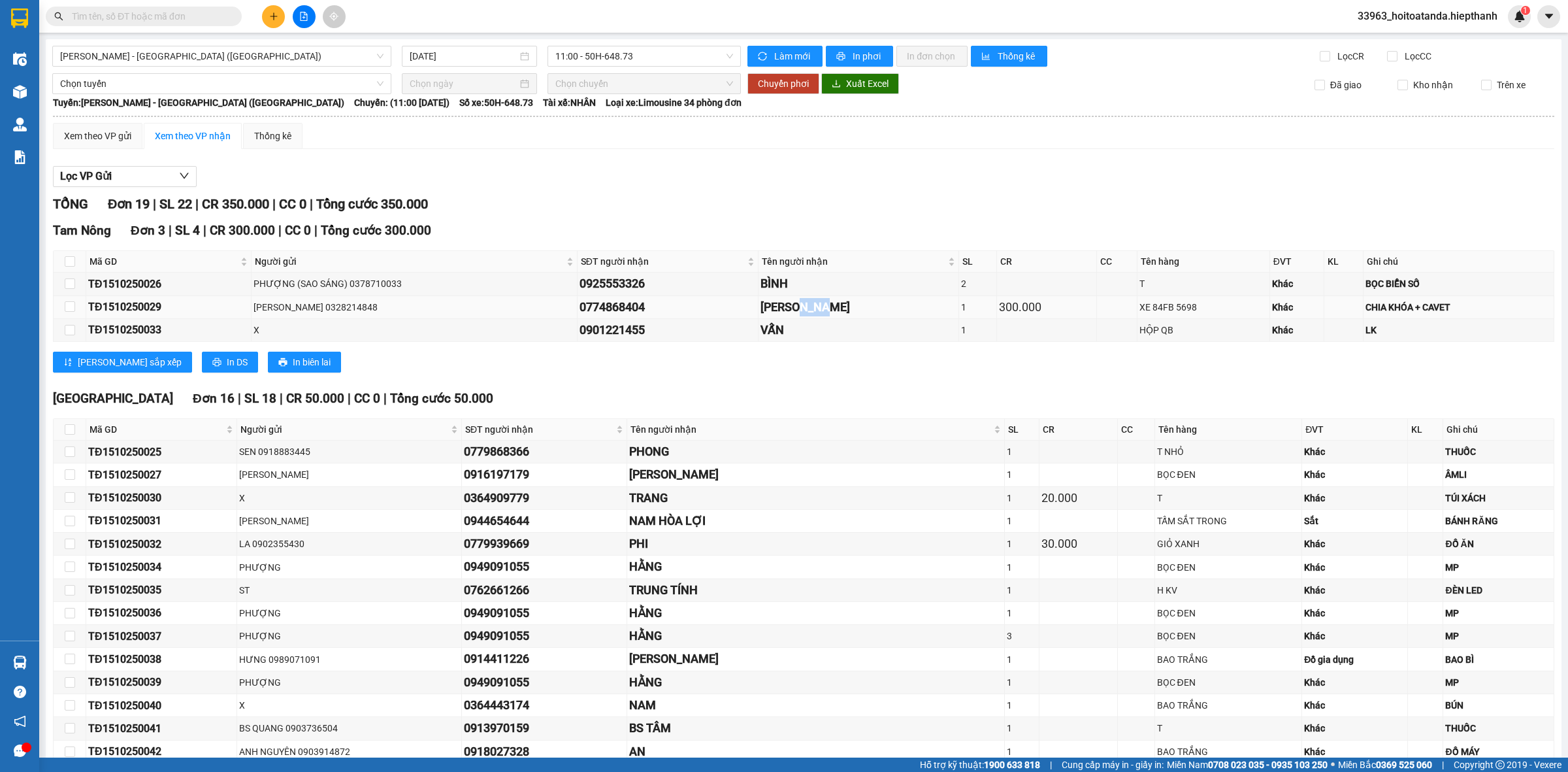
click at [818, 305] on div "HOÀNG DUNG" at bounding box center [859, 306] width 196 height 18
drag, startPoint x: 818, startPoint y: 305, endPoint x: 810, endPoint y: 311, distance: 10.0
click at [818, 305] on div "HOÀNG DUNG" at bounding box center [859, 306] width 196 height 18
drag, startPoint x: 810, startPoint y: 311, endPoint x: 847, endPoint y: 351, distance: 54.5
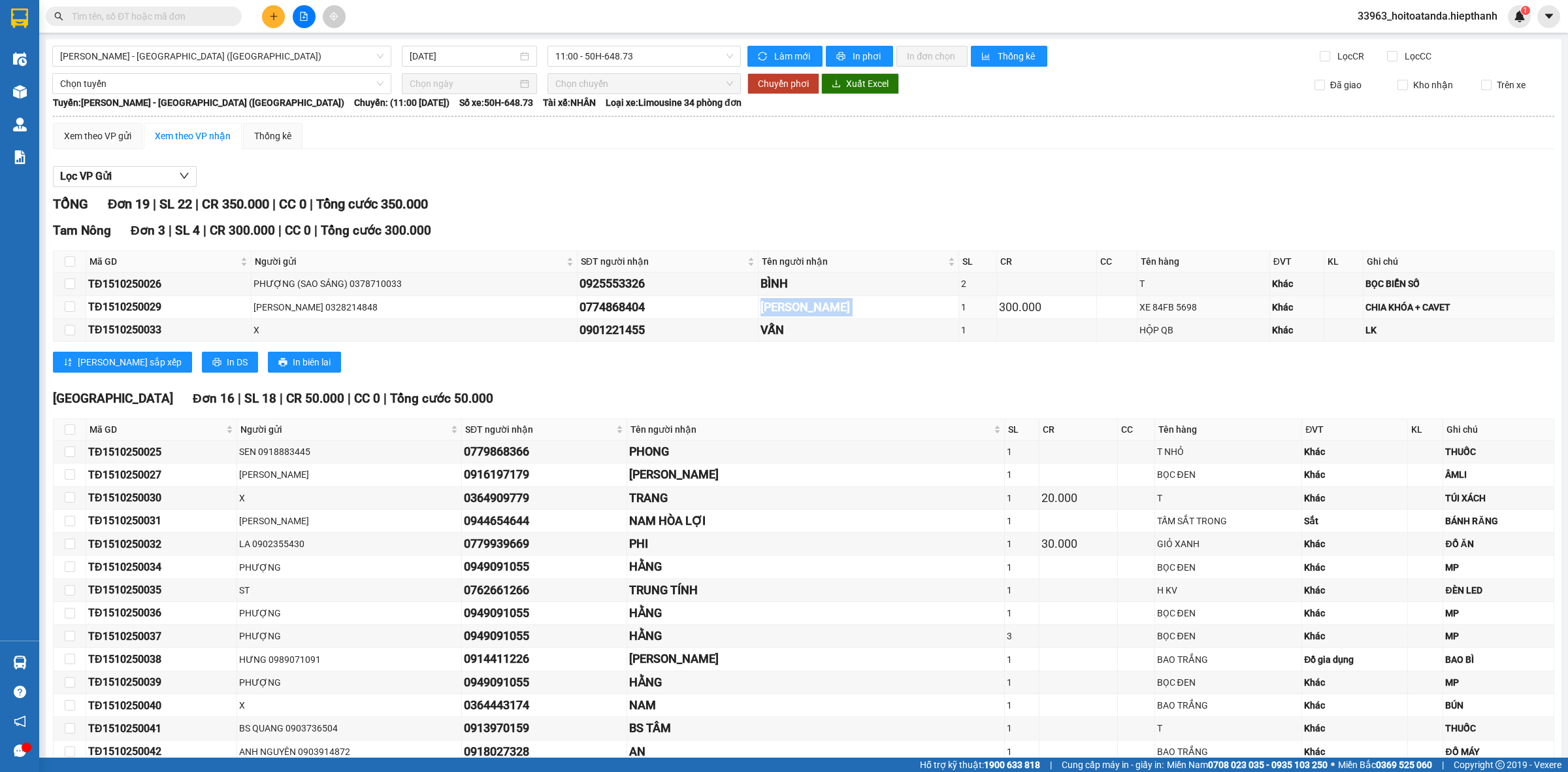
click at [811, 312] on div "HOÀNG DUNG" at bounding box center [859, 306] width 196 height 18
click at [848, 357] on div "Tam Nông Đơn 3 | SL 4 | CR 300.000 | CC 0 | Tổng cước 300.000 Mã GD Người gửi S…" at bounding box center [804, 301] width 1501 height 161
click at [850, 357] on div "Lưu sắp xếp In DS In biên lai" at bounding box center [804, 362] width 1501 height 21
